Goal: Information Seeking & Learning: Learn about a topic

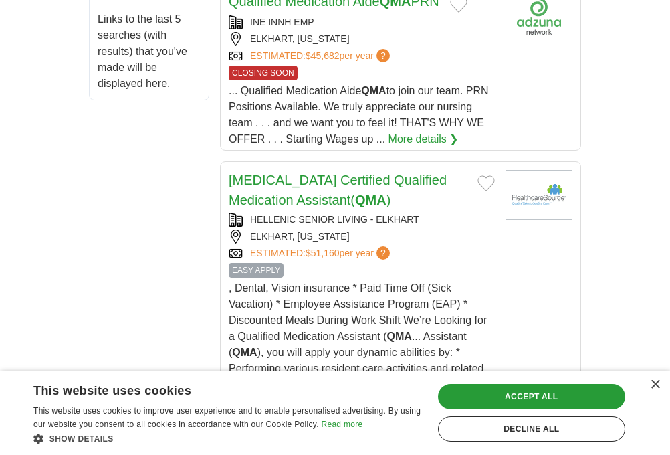
scroll to position [468, 0]
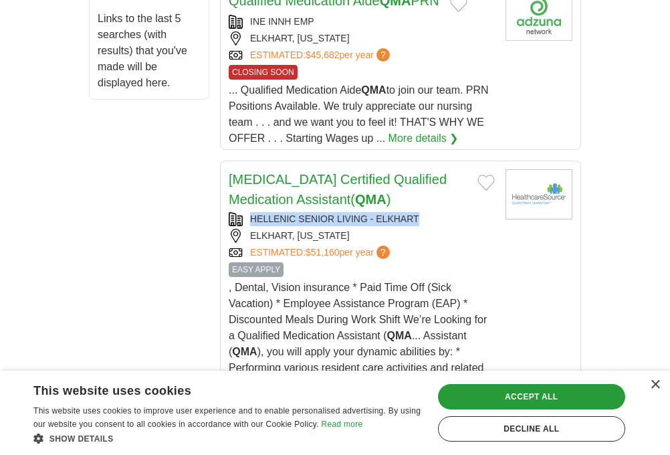
drag, startPoint x: 422, startPoint y: 197, endPoint x: 252, endPoint y: 200, distance: 169.9
click at [252, 212] on div "HELLENIC SENIOR LIVING - ELKHART" at bounding box center [362, 219] width 266 height 14
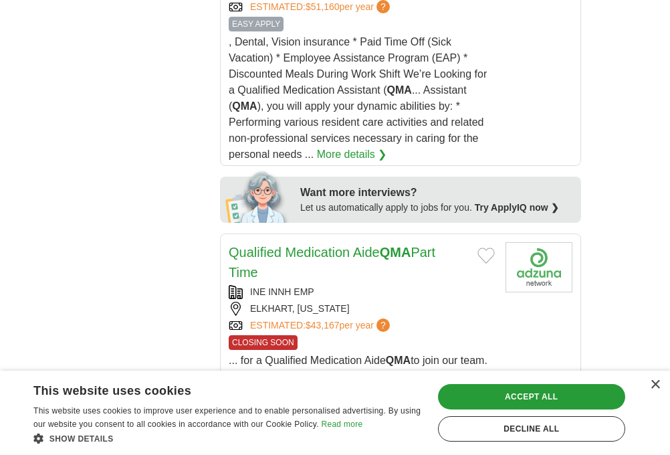
scroll to position [669, 0]
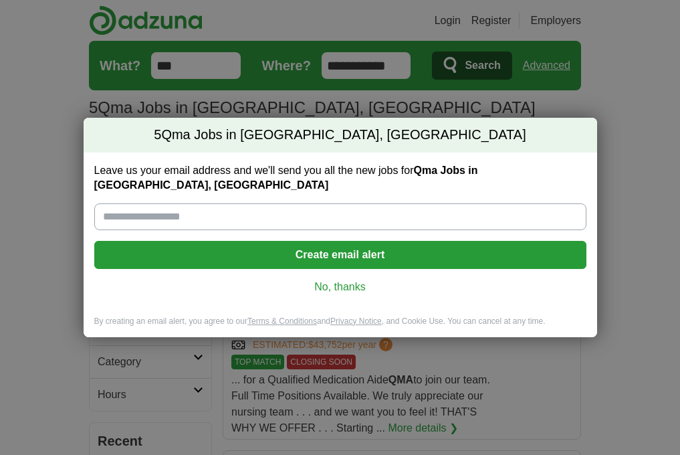
click at [343, 280] on link "No, thanks" at bounding box center [340, 287] width 471 height 15
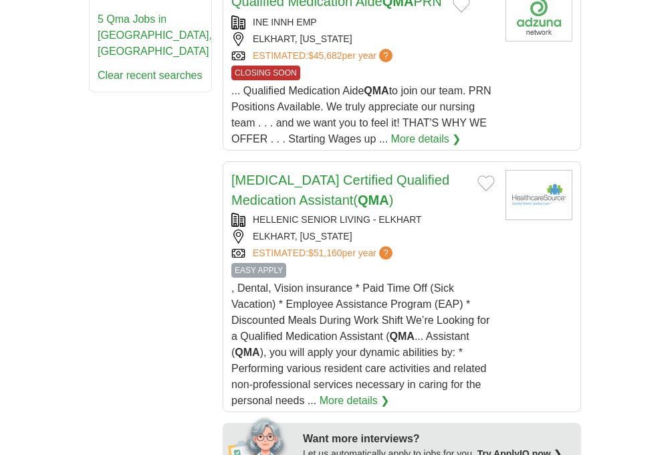
scroll to position [468, 0]
click at [358, 192] on strong "QMA" at bounding box center [373, 199] width 31 height 15
